Goal: Transaction & Acquisition: Obtain resource

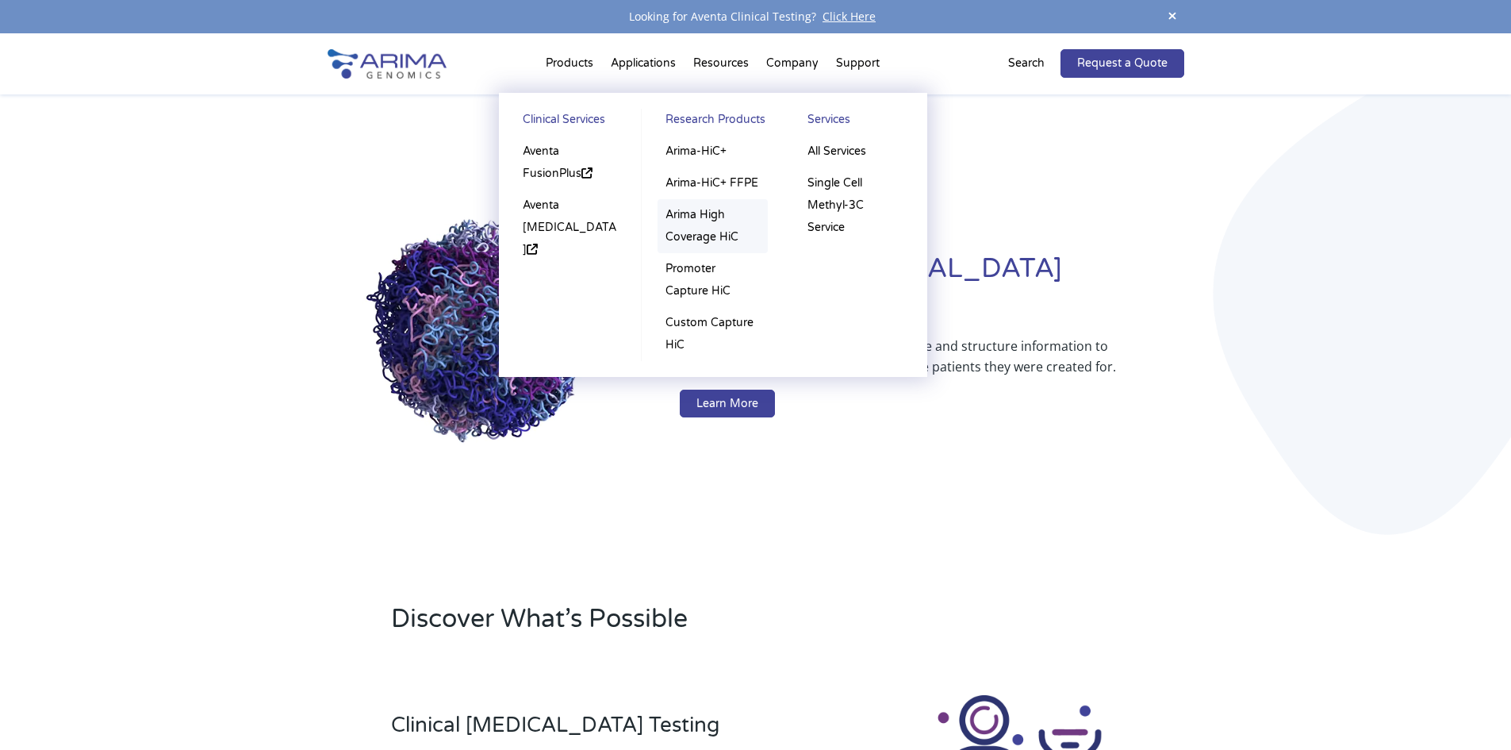
click at [669, 209] on link "Arima High Coverage HiC" at bounding box center [713, 226] width 110 height 54
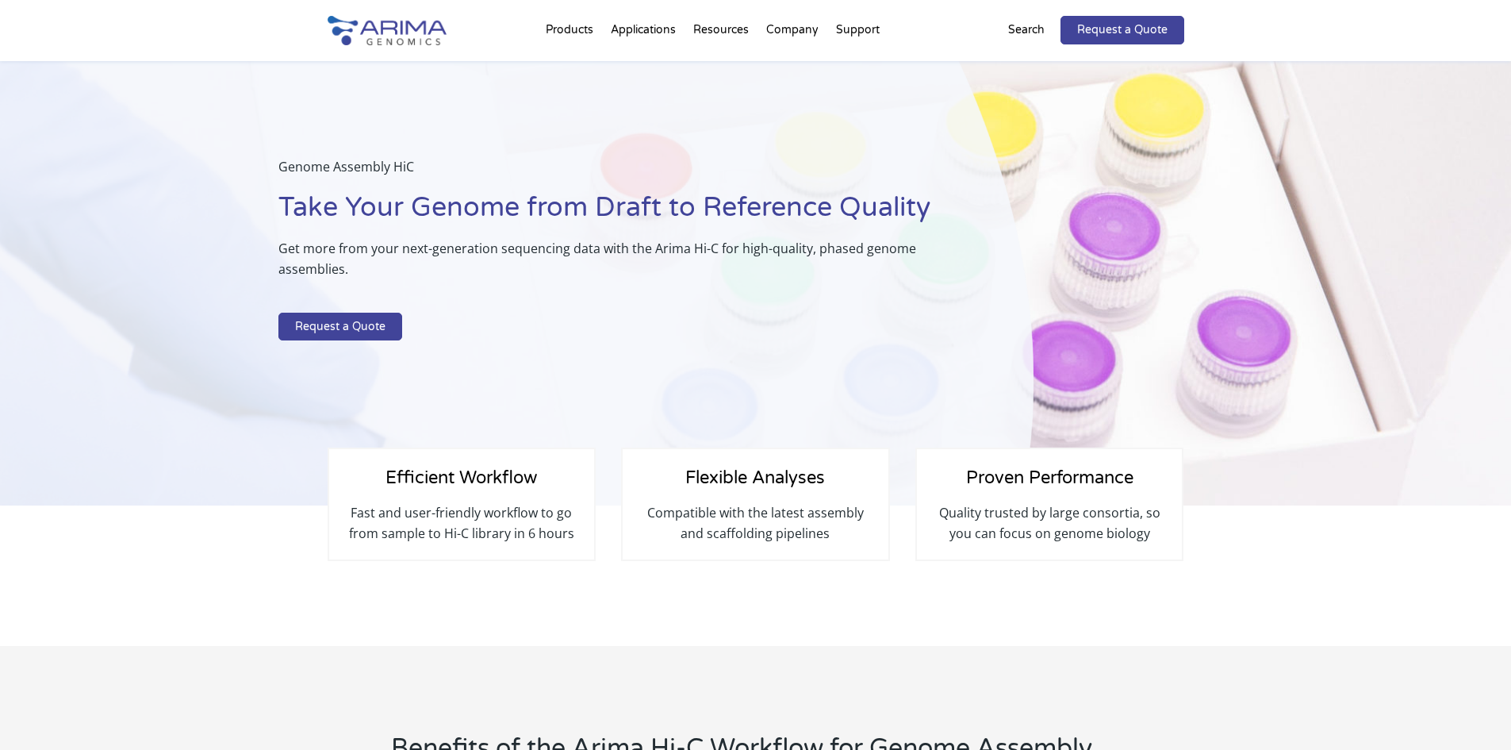
select select "[US_STATE]"
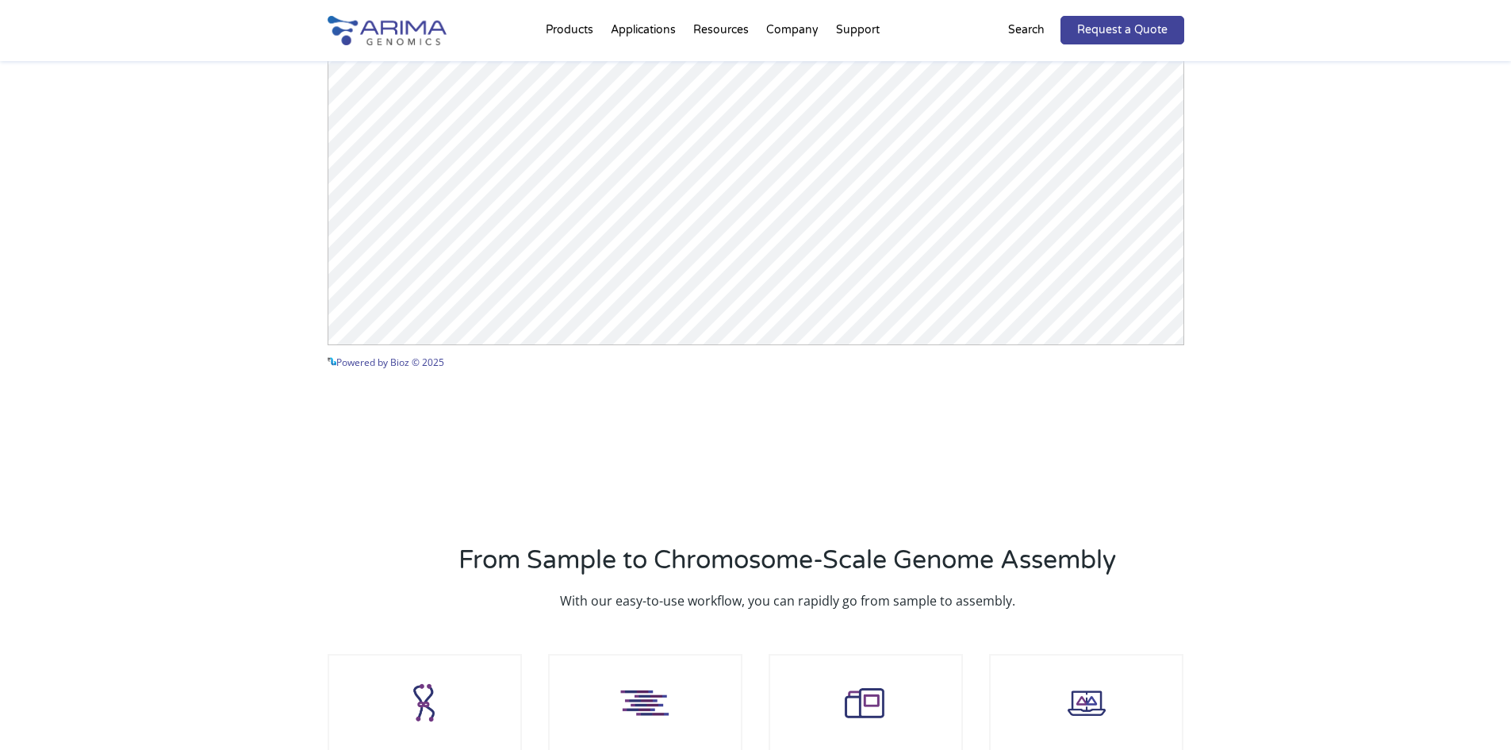
scroll to position [1840, 0]
click at [1128, 42] on link "Request a Quote" at bounding box center [1123, 30] width 124 height 29
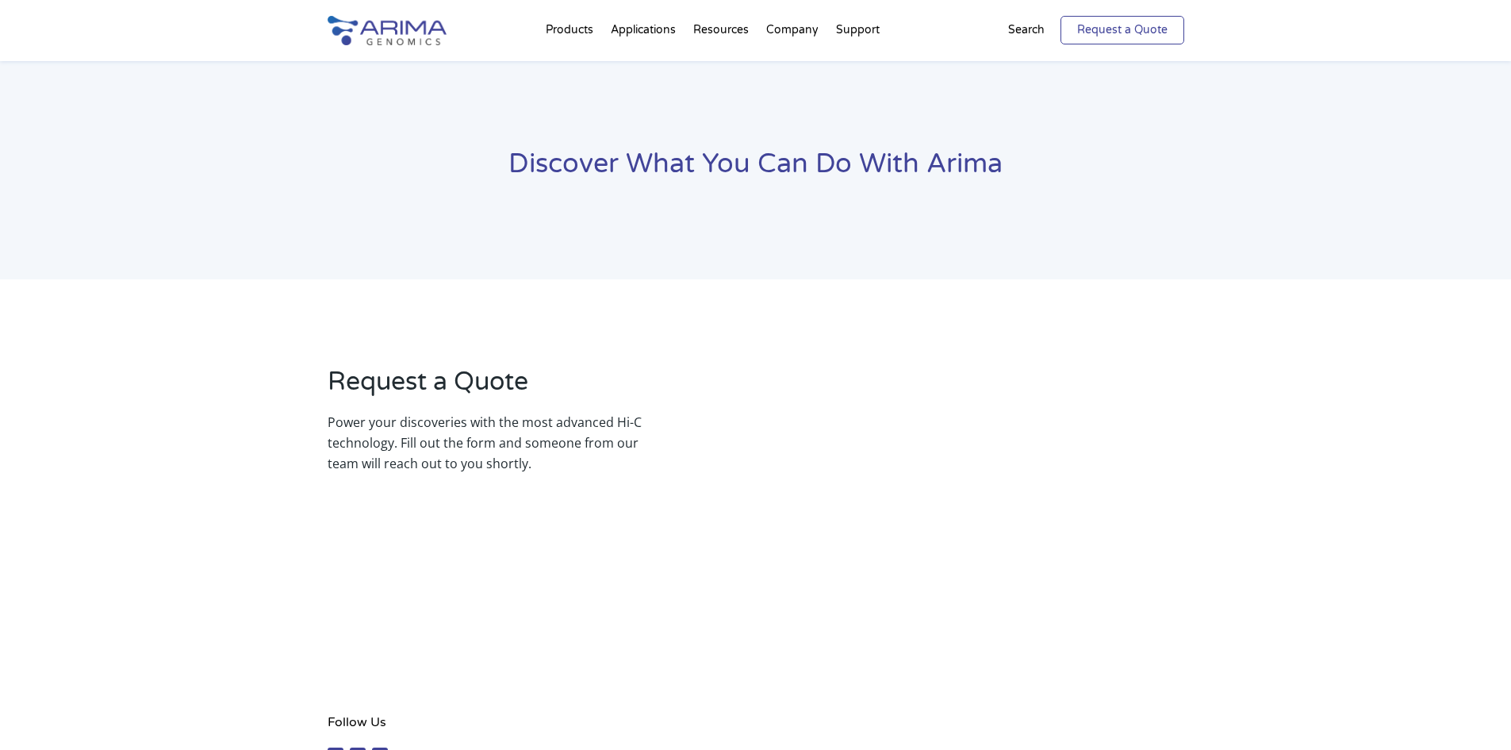
select select "[US_STATE]"
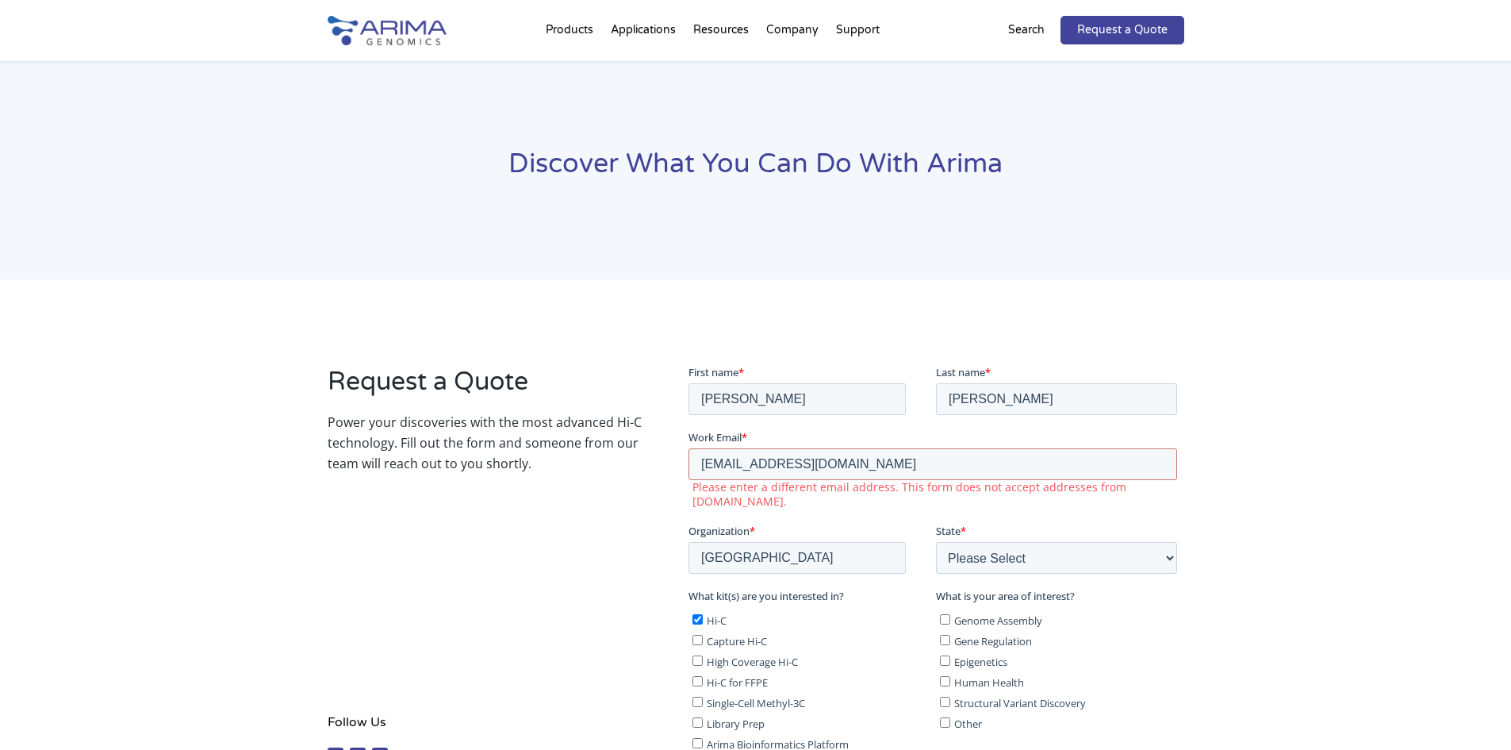
scroll to position [79, 0]
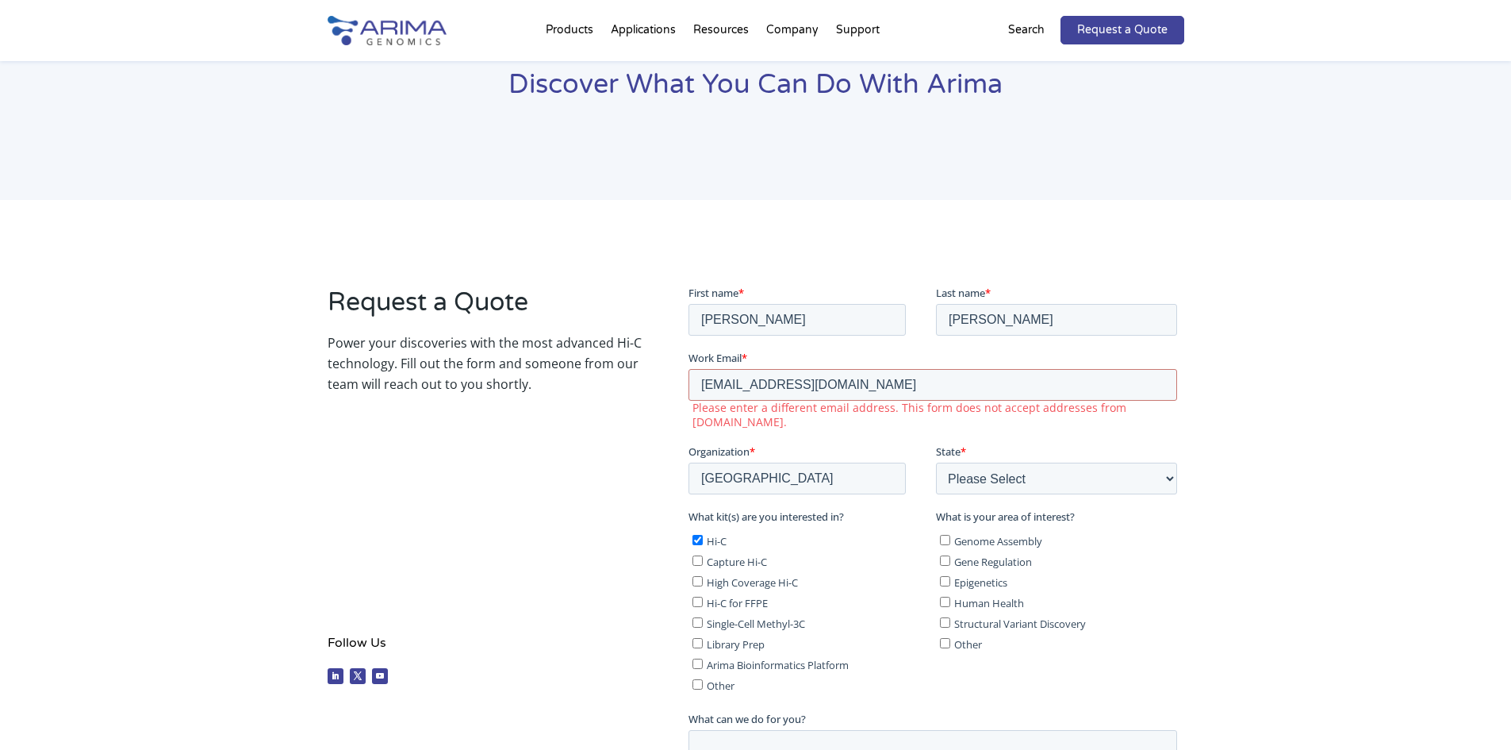
click at [692, 573] on label "High Coverage Hi-C" at bounding box center [810, 581] width 237 height 16
click at [692, 575] on input "High Coverage Hi-C" at bounding box center [697, 580] width 10 height 10
checkbox input "true"
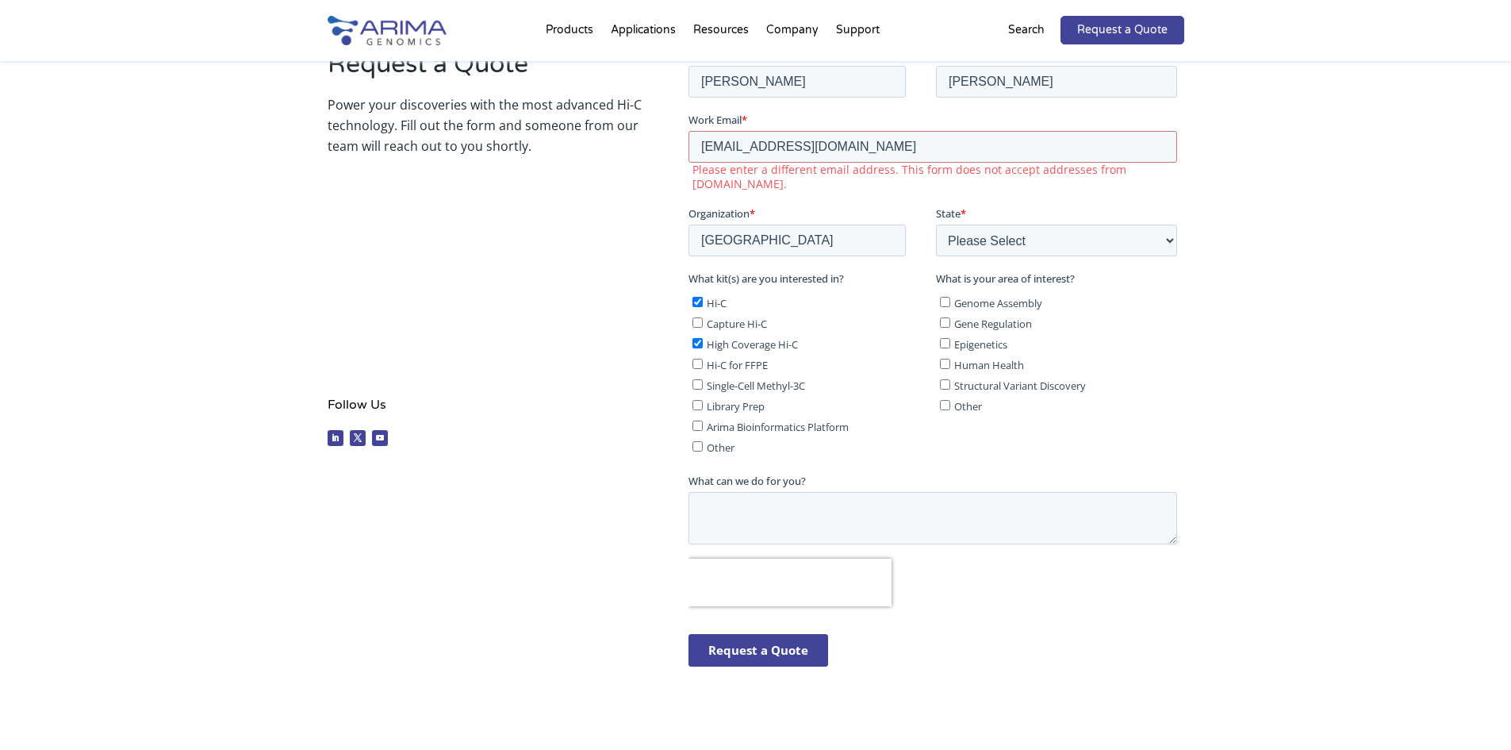
scroll to position [397, 0]
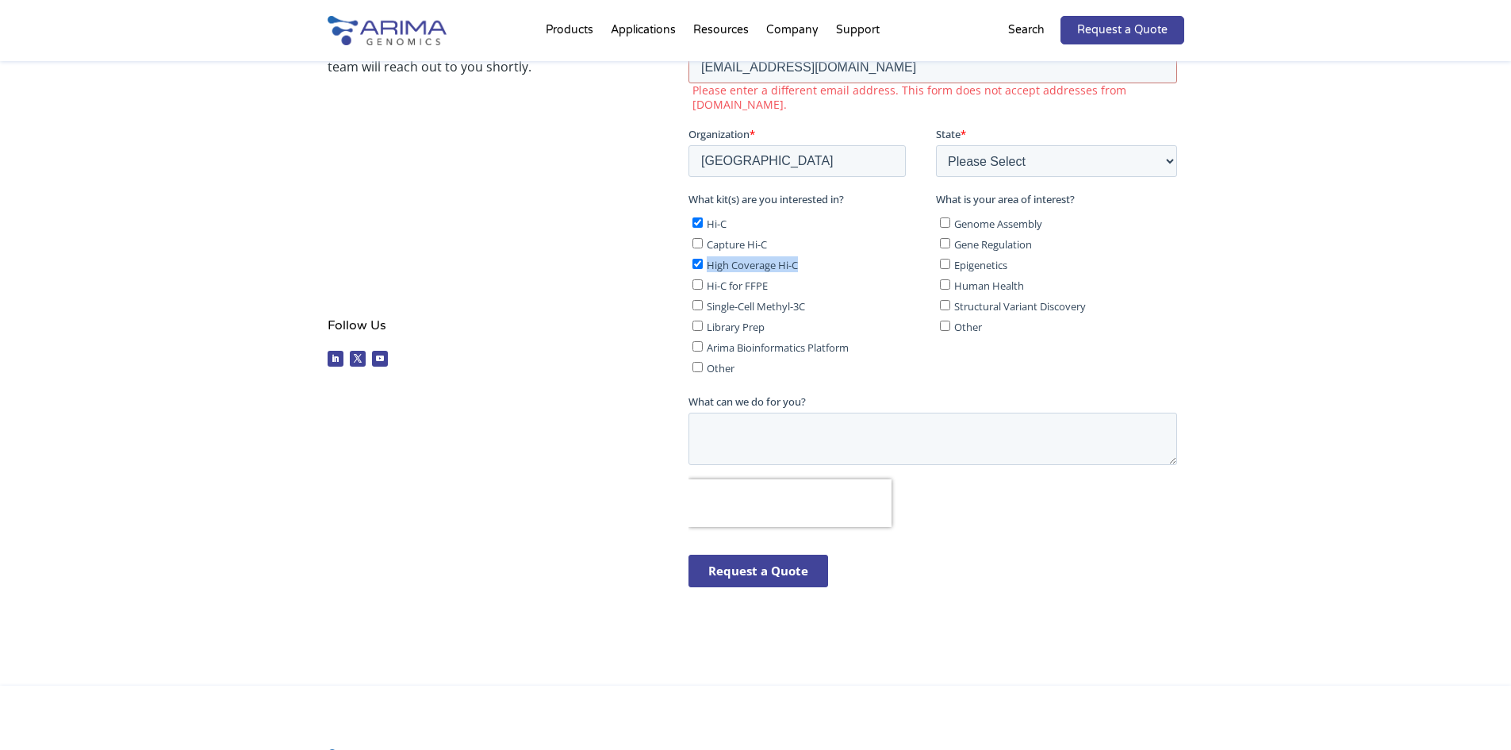
drag, startPoint x: 803, startPoint y: 251, endPoint x: 709, endPoint y: 254, distance: 93.6
click at [709, 256] on label "High Coverage Hi-C" at bounding box center [810, 264] width 237 height 16
copy span "High Coverage Hi-C"
click at [820, 236] on label "Capture Hi-C" at bounding box center [810, 244] width 237 height 16
click at [703, 238] on input "Capture Hi-C" at bounding box center [697, 243] width 10 height 10
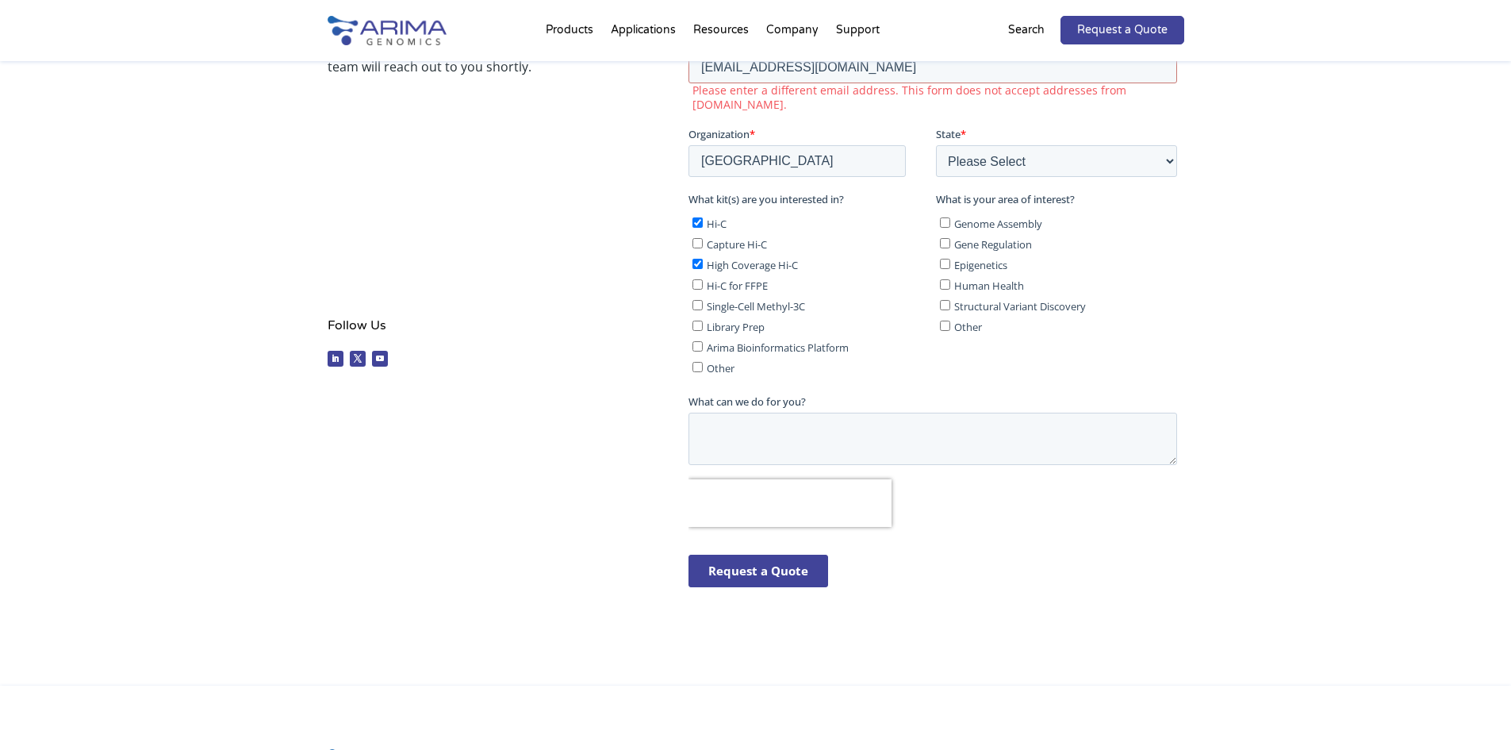
checkbox input "true"
drag, startPoint x: 812, startPoint y: 242, endPoint x: 707, endPoint y: 253, distance: 106.1
click at [707, 256] on label "High Coverage Hi-C" at bounding box center [810, 264] width 237 height 16
copy span "High Coverage Hi-C"
